Goal: Transaction & Acquisition: Purchase product/service

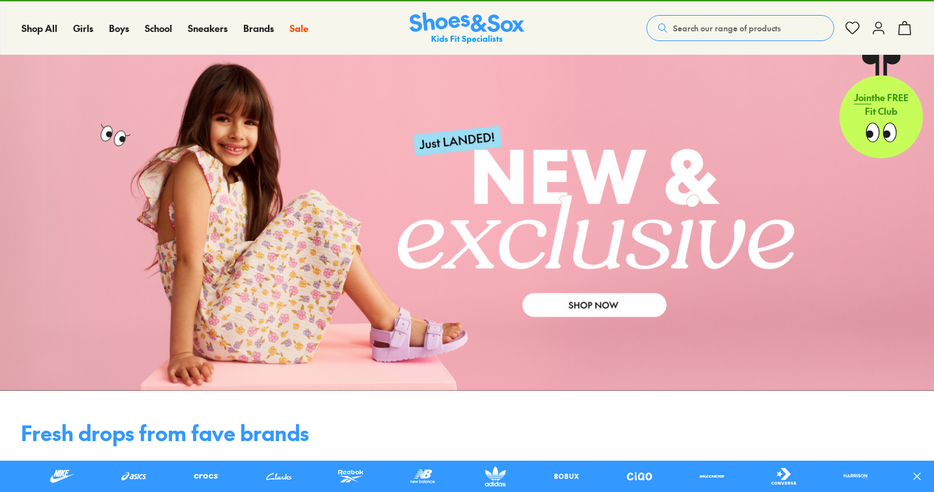
scroll to position [26, 0]
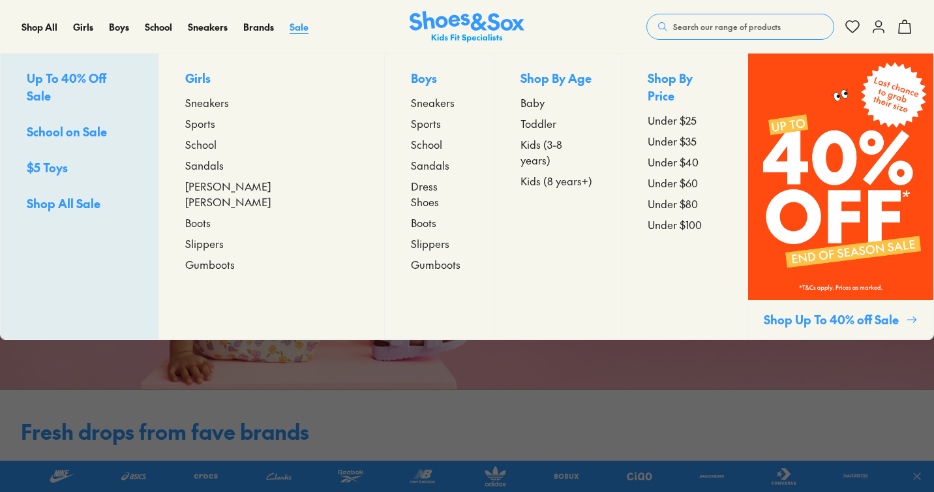
click at [303, 29] on span "Sale" at bounding box center [299, 26] width 19 height 13
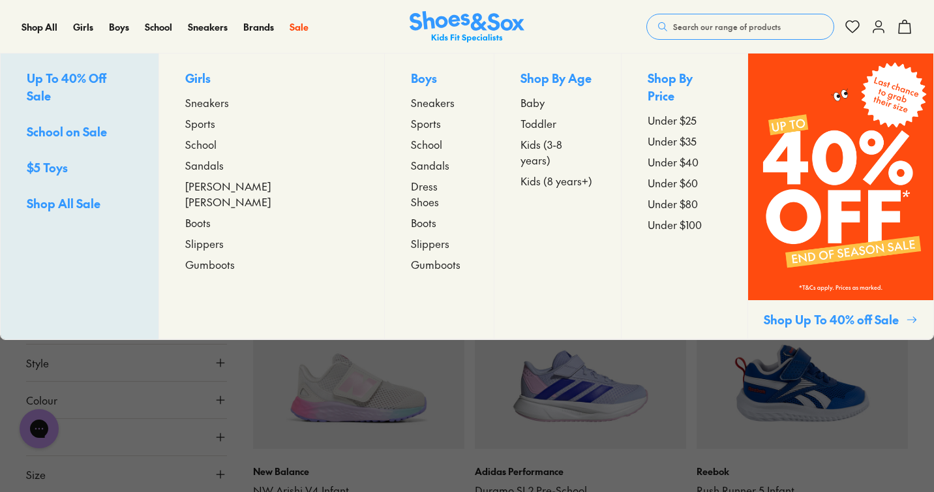
click at [411, 103] on span "Sneakers" at bounding box center [433, 103] width 44 height 16
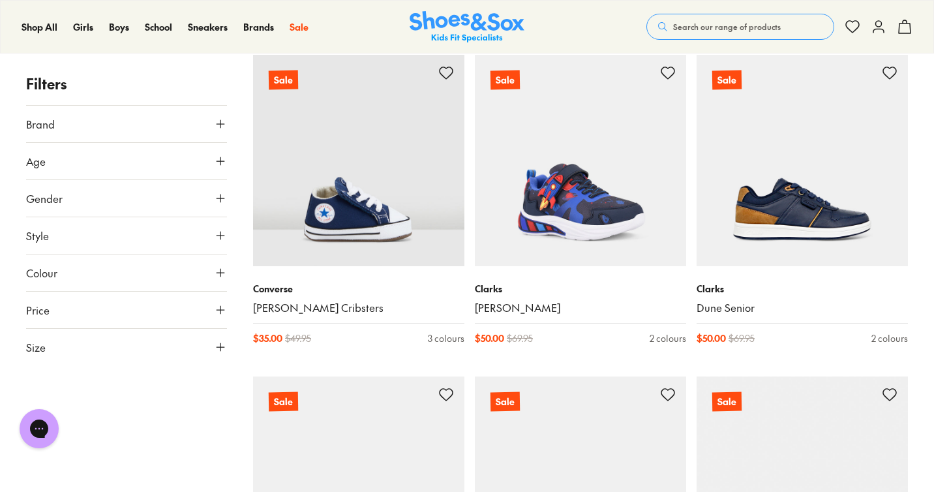
click at [91, 342] on button "Size" at bounding box center [126, 347] width 201 height 37
click at [177, 383] on button "US" at bounding box center [191, 385] width 65 height 24
click at [45, 474] on button "011" at bounding box center [47, 468] width 42 height 31
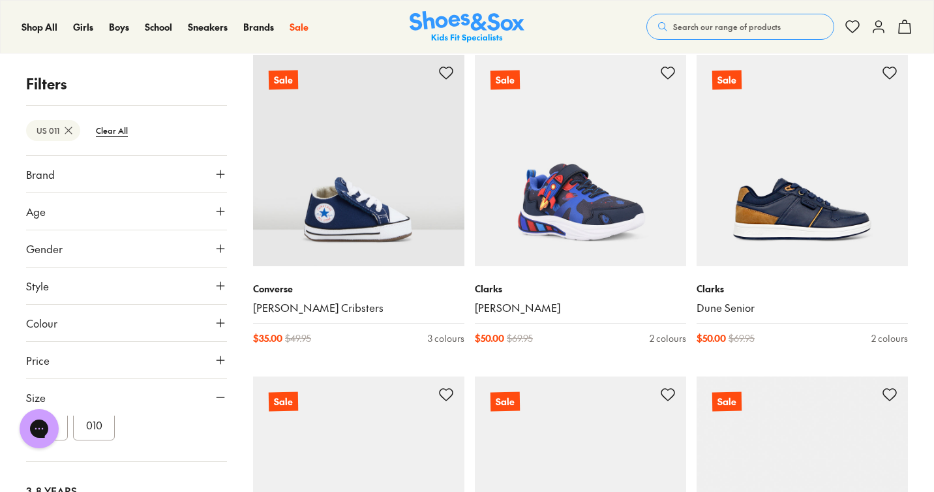
scroll to position [67, 0]
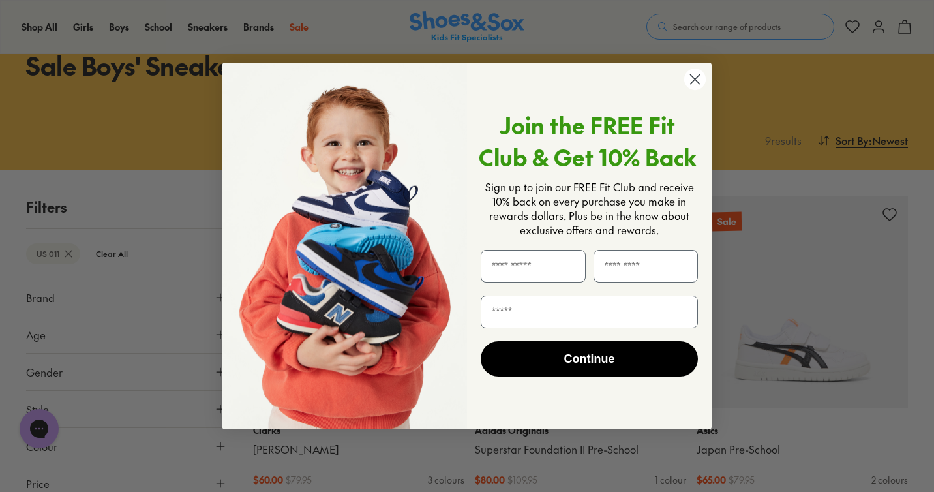
click at [694, 84] on circle "Close dialog" at bounding box center [695, 80] width 22 height 22
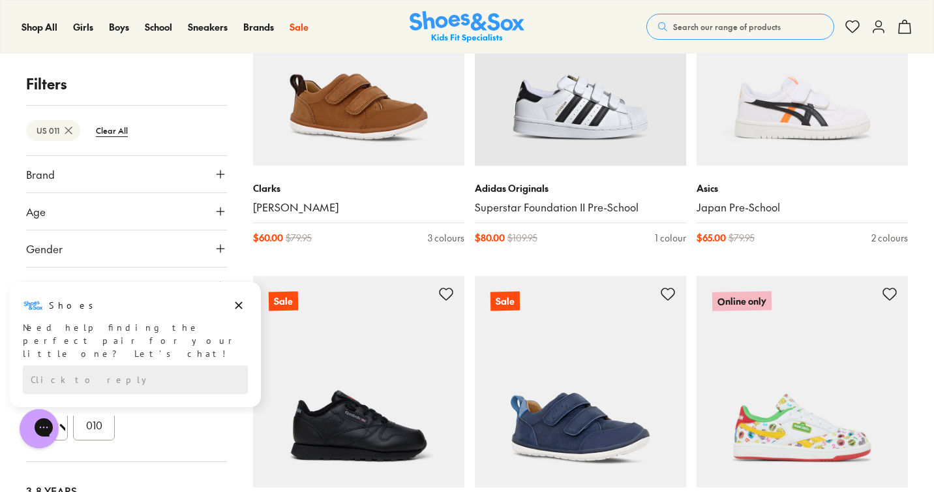
scroll to position [297, 0]
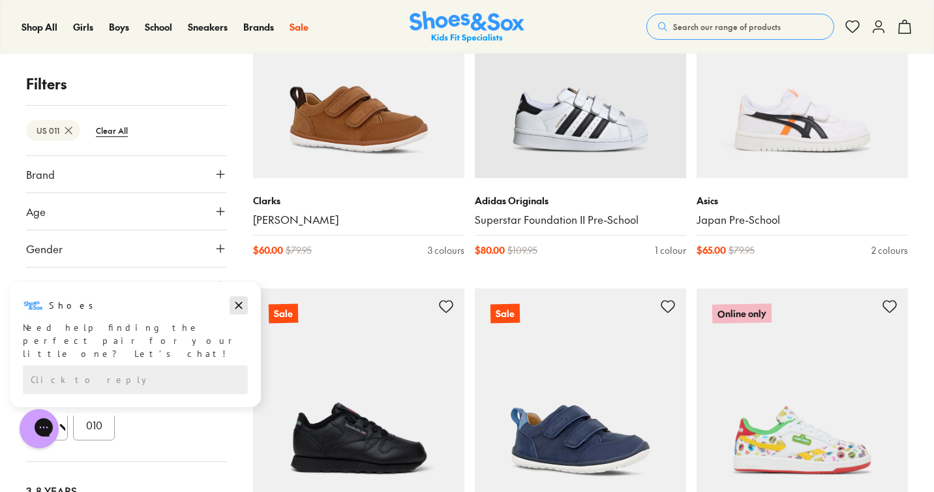
click at [243, 302] on icon "Dismiss campaign" at bounding box center [238, 306] width 13 height 16
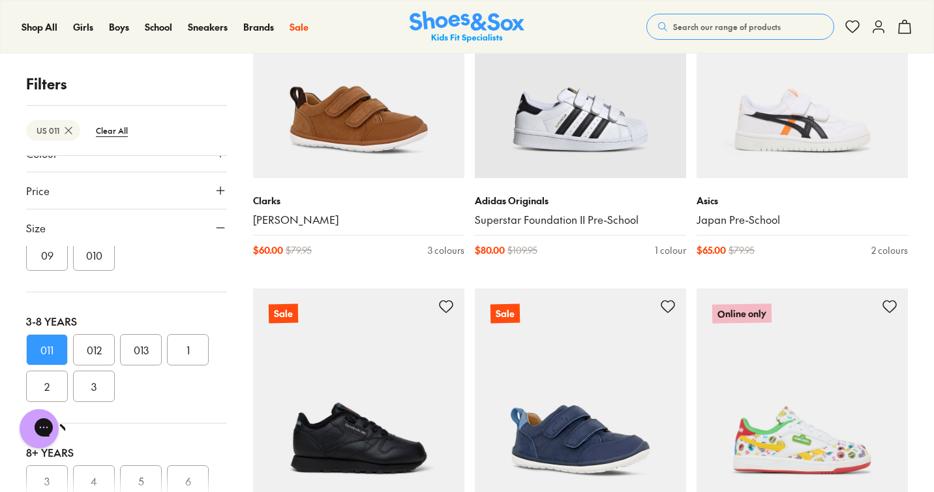
scroll to position [172, 0]
click at [98, 339] on button "012" at bounding box center [94, 347] width 42 height 31
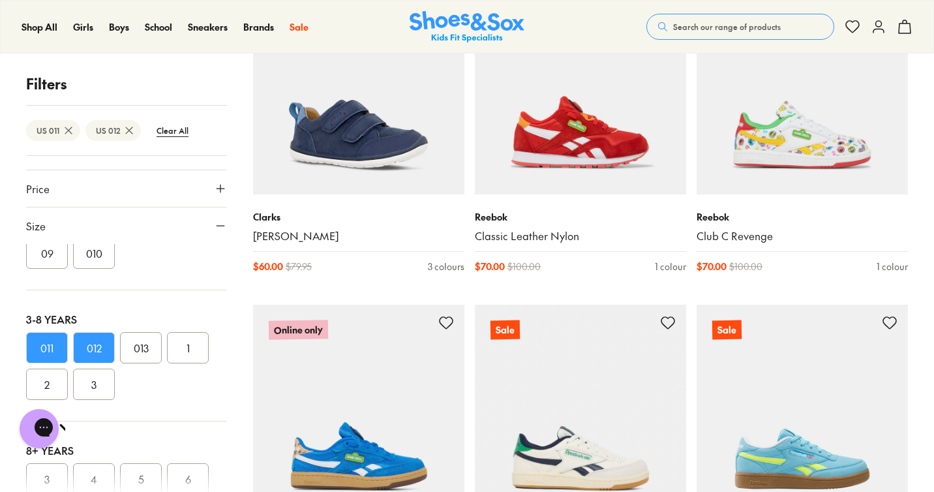
scroll to position [1221, 0]
